Goal: Task Accomplishment & Management: Manage account settings

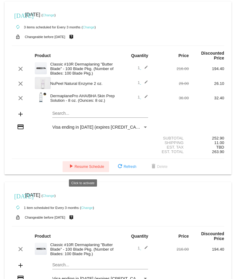
click at [80, 169] on span "play_arrow Resume Schedule" at bounding box center [85, 166] width 37 height 4
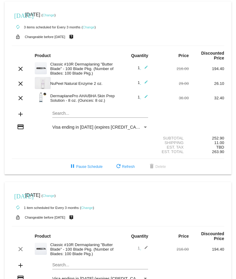
click at [87, 26] on link "Change" at bounding box center [89, 27] width 12 height 4
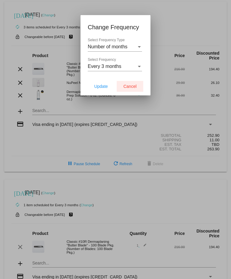
drag, startPoint x: 132, startPoint y: 84, endPoint x: 58, endPoint y: 33, distance: 90.6
click at [132, 84] on span "Cancel" at bounding box center [129, 86] width 13 height 5
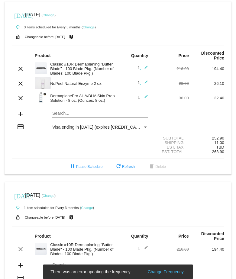
click at [54, 15] on link "Change" at bounding box center [49, 15] width 12 height 4
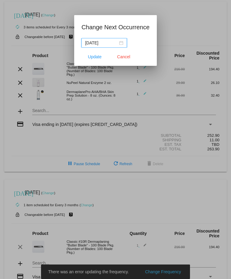
click at [123, 43] on div "[DATE]" at bounding box center [104, 43] width 38 height 7
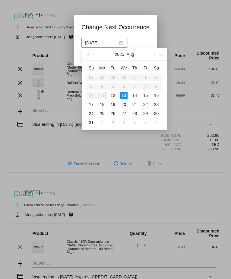
click at [104, 95] on table "Su Mo Tu We Th Fr Sa 27 28 29 30 31 1 2 3 4 5 6 7 8 9 10 11 12 13 14 15 16 17 1…" at bounding box center [124, 95] width 76 height 64
click at [112, 95] on div "12" at bounding box center [112, 95] width 7 height 7
type input "[DATE]"
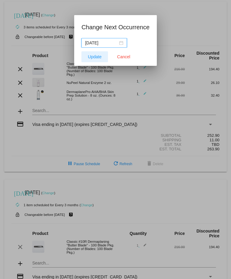
click at [91, 57] on span "Update" at bounding box center [95, 56] width 14 height 5
